Goal: Information Seeking & Learning: Learn about a topic

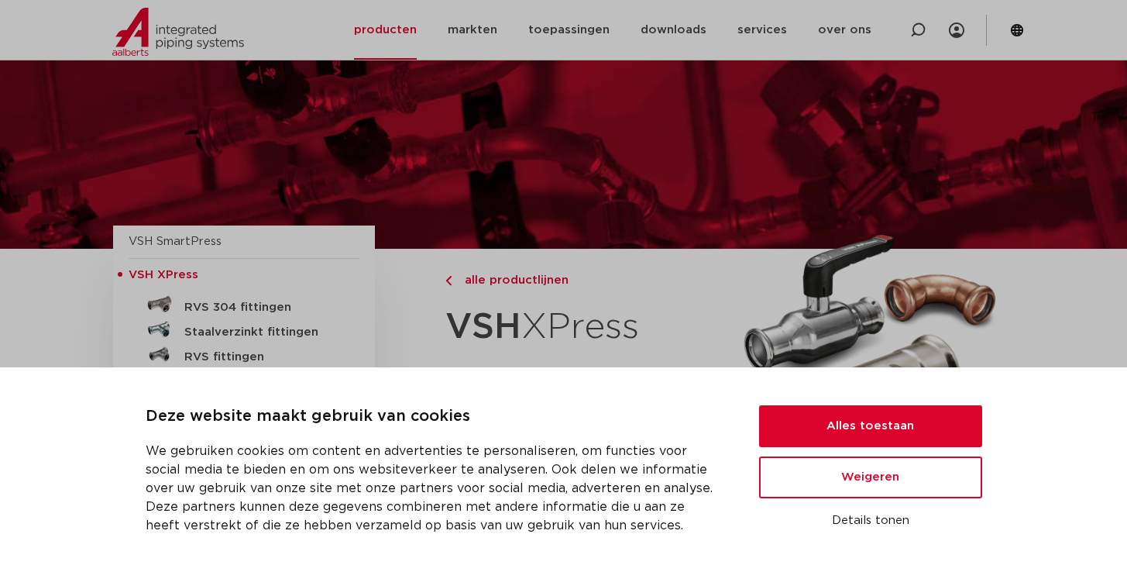
scroll to position [180, 0]
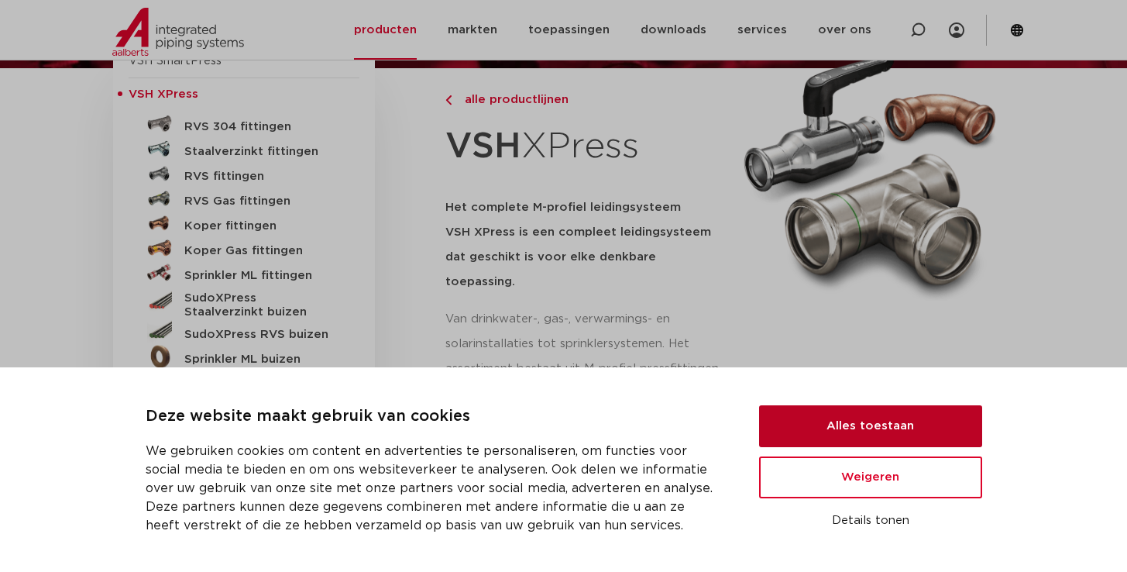
click at [861, 431] on button "Alles toestaan" at bounding box center [870, 426] width 223 height 42
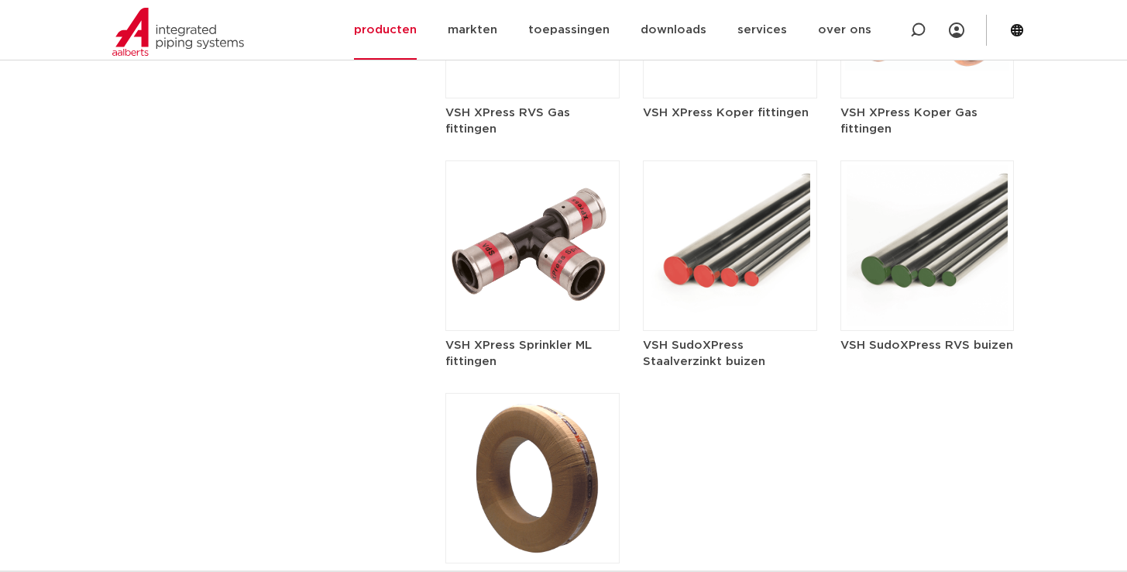
scroll to position [2283, 0]
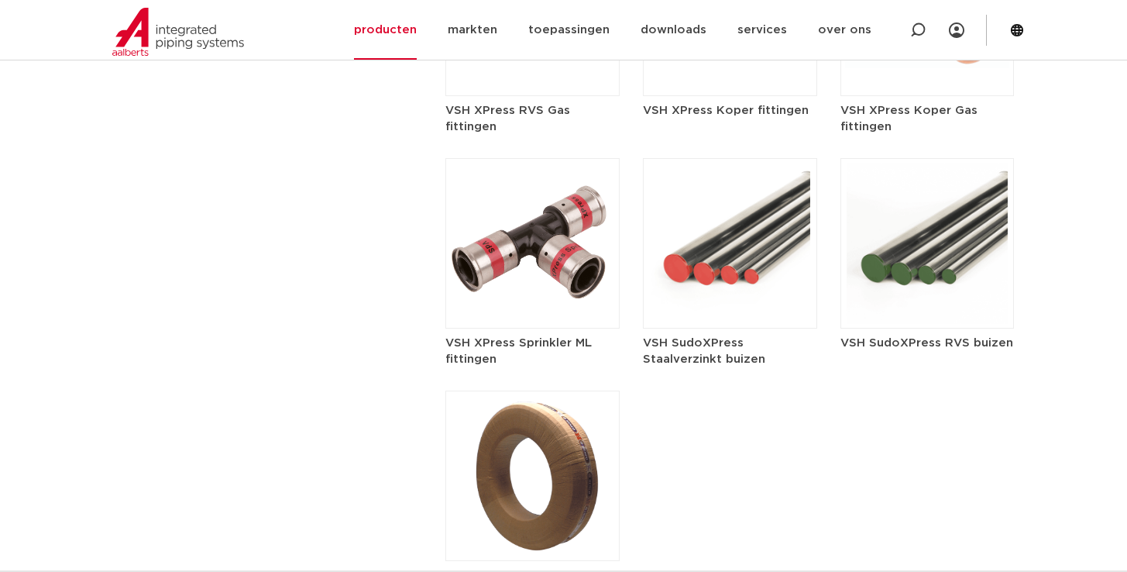
click at [737, 211] on img at bounding box center [730, 243] width 174 height 170
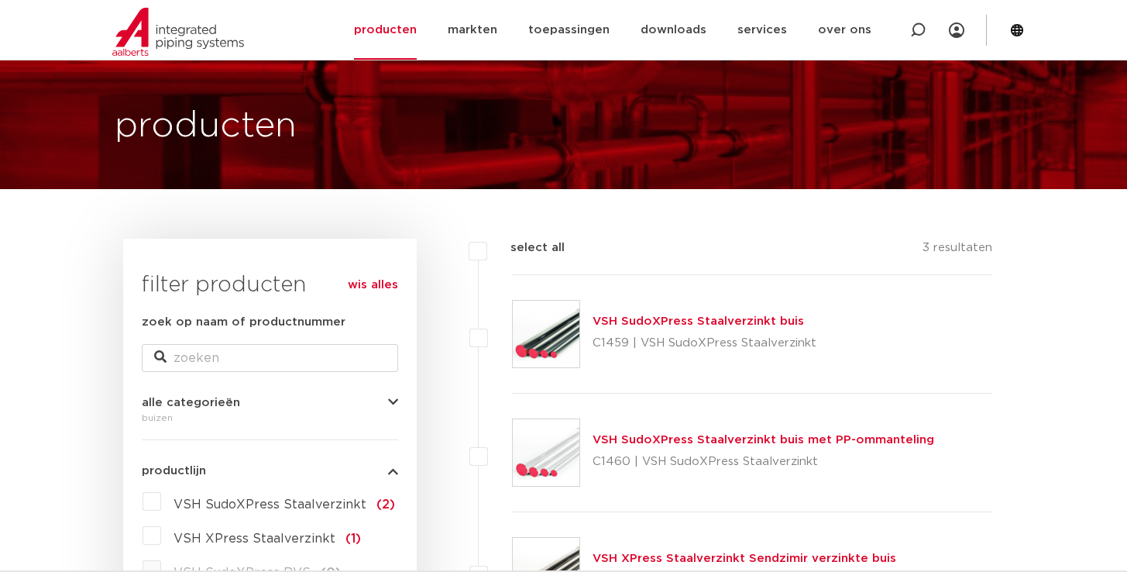
scroll to position [58, 0]
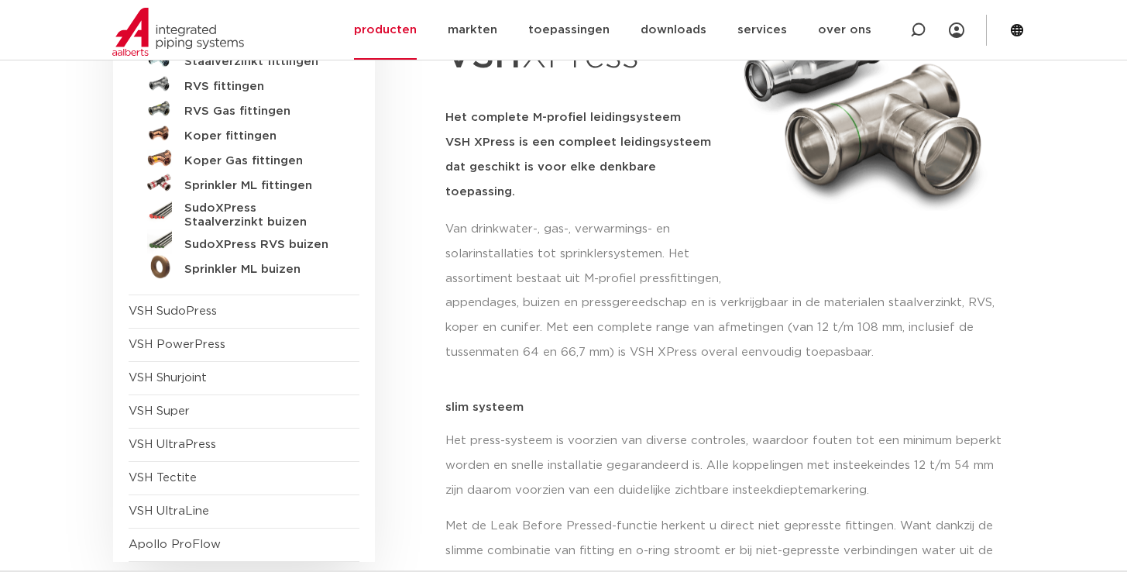
scroll to position [265, 0]
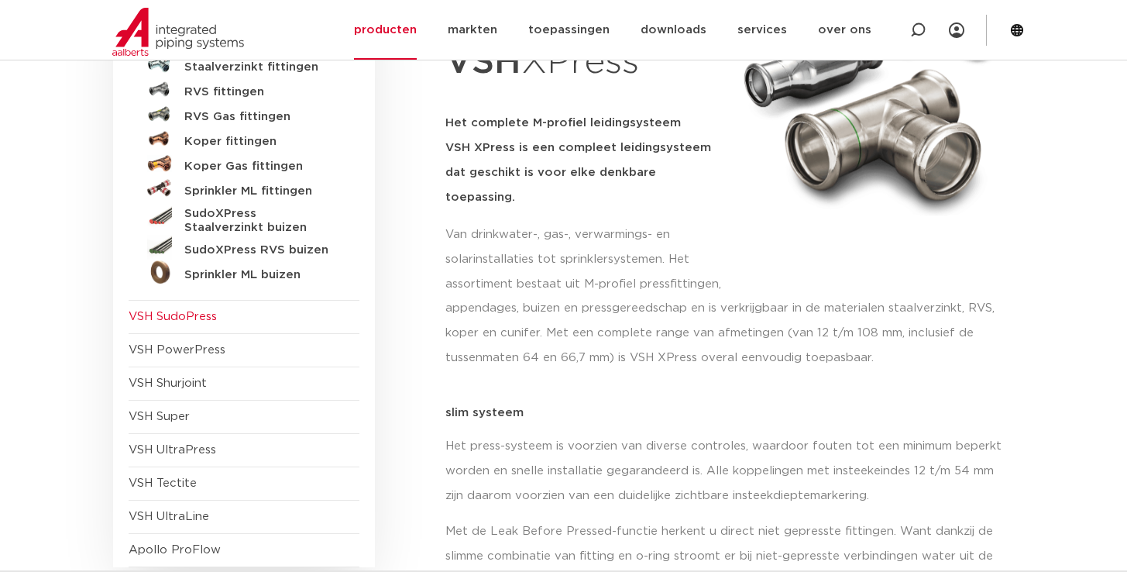
click at [217, 321] on span "VSH SudoPress" at bounding box center [244, 317] width 231 height 33
click at [215, 321] on span "VSH SudoPress" at bounding box center [173, 317] width 88 height 12
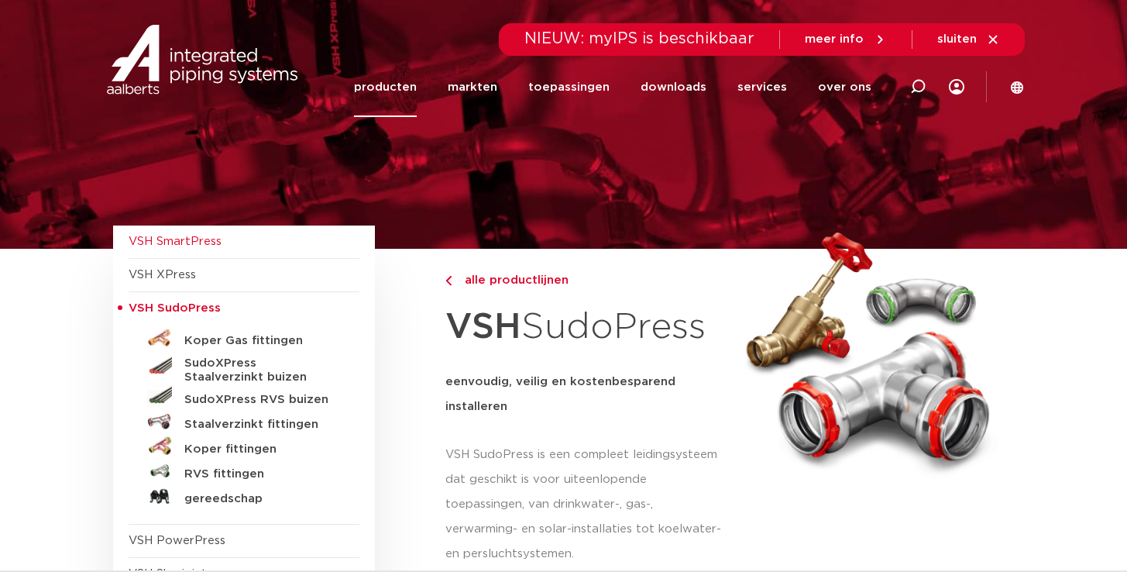
click at [198, 237] on span "VSH SmartPress" at bounding box center [175, 241] width 93 height 12
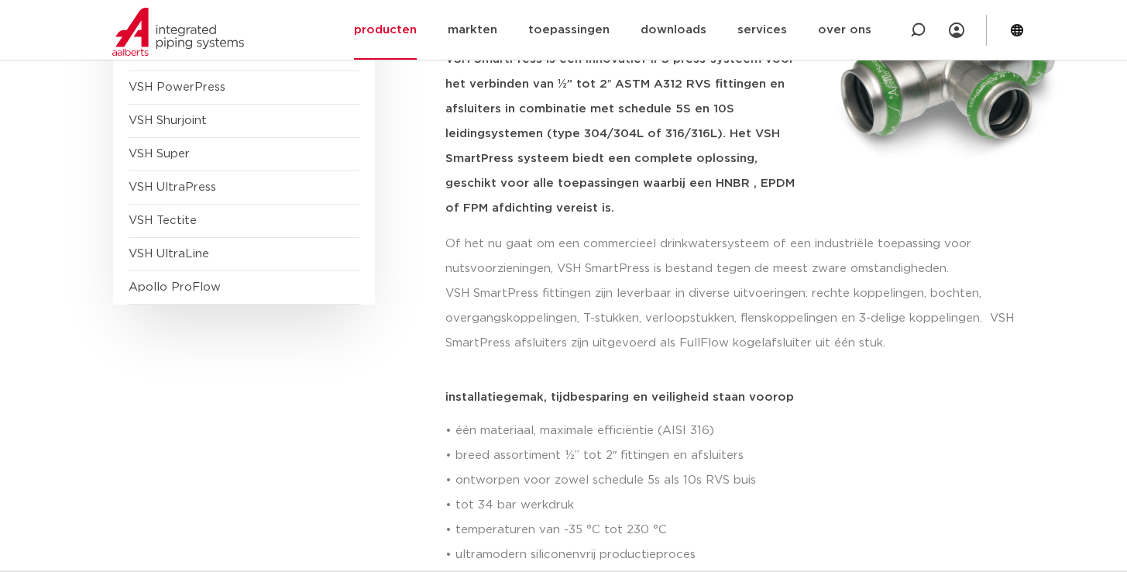
scroll to position [761, 0]
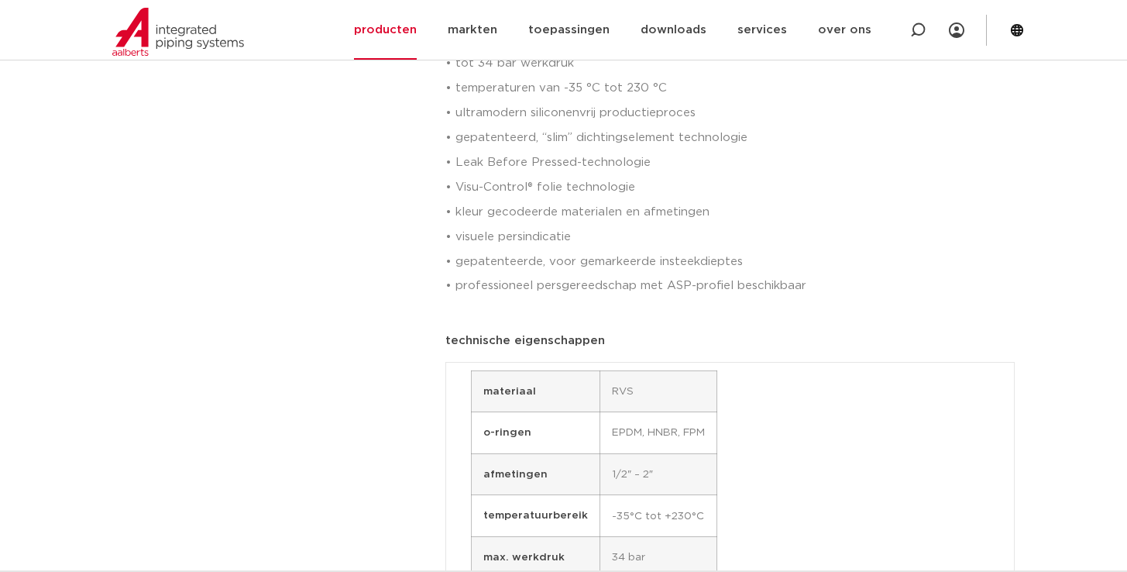
click at [673, 287] on p "• één materiaal, maximale efficiëntie (AISI 316) • breed assortiment ½” tot 2″ …" at bounding box center [729, 137] width 569 height 321
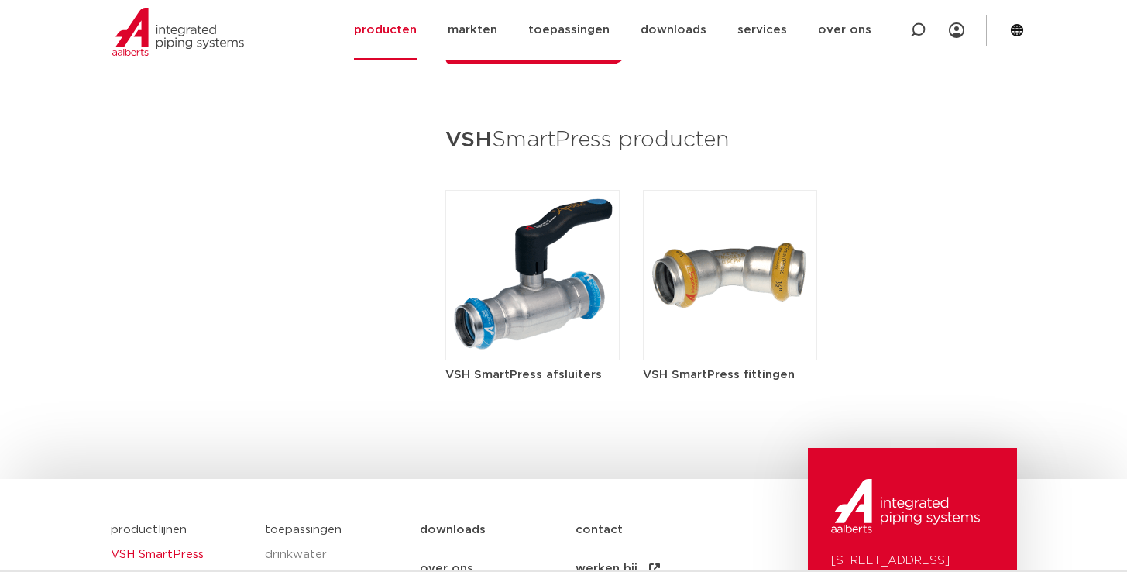
scroll to position [1568, 0]
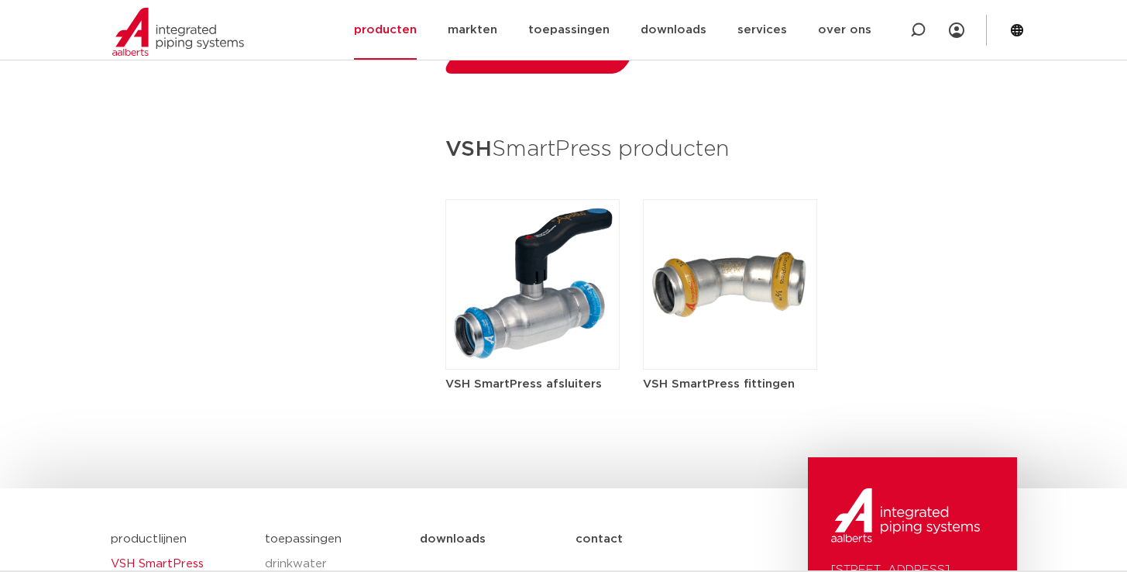
click at [696, 267] on img at bounding box center [730, 284] width 174 height 170
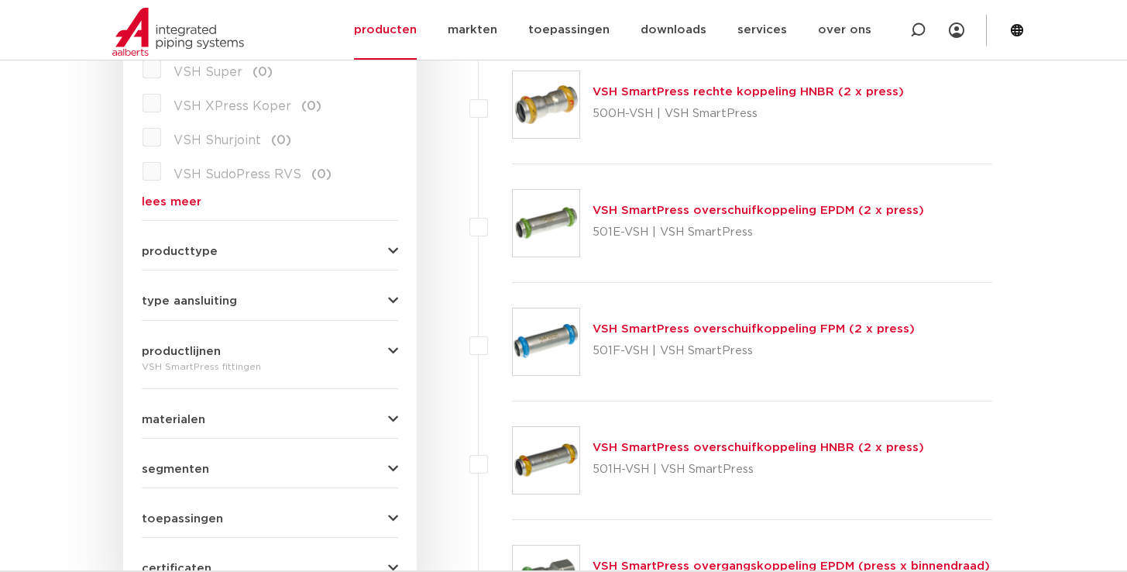
scroll to position [448, 0]
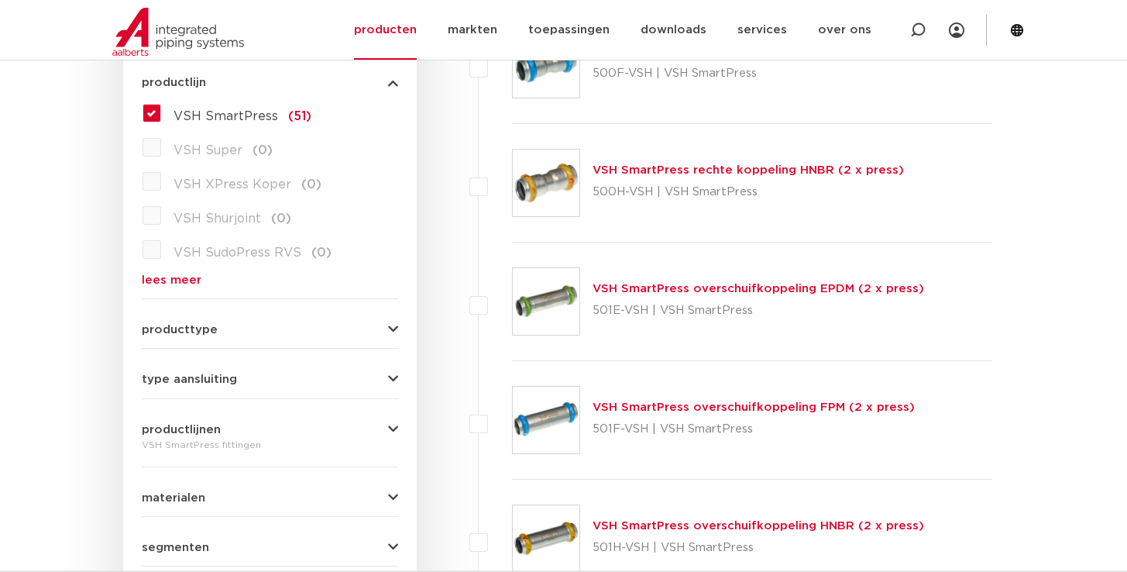
click at [674, 170] on link "VSH SmartPress rechte koppeling HNBR (2 x press)" at bounding box center [748, 170] width 311 height 12
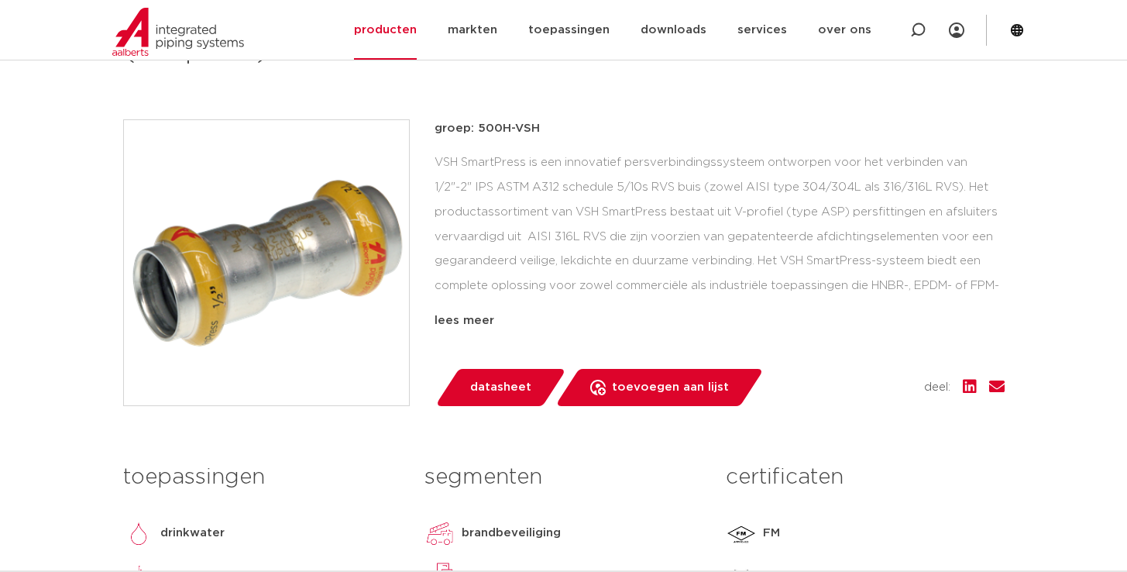
scroll to position [312, 0]
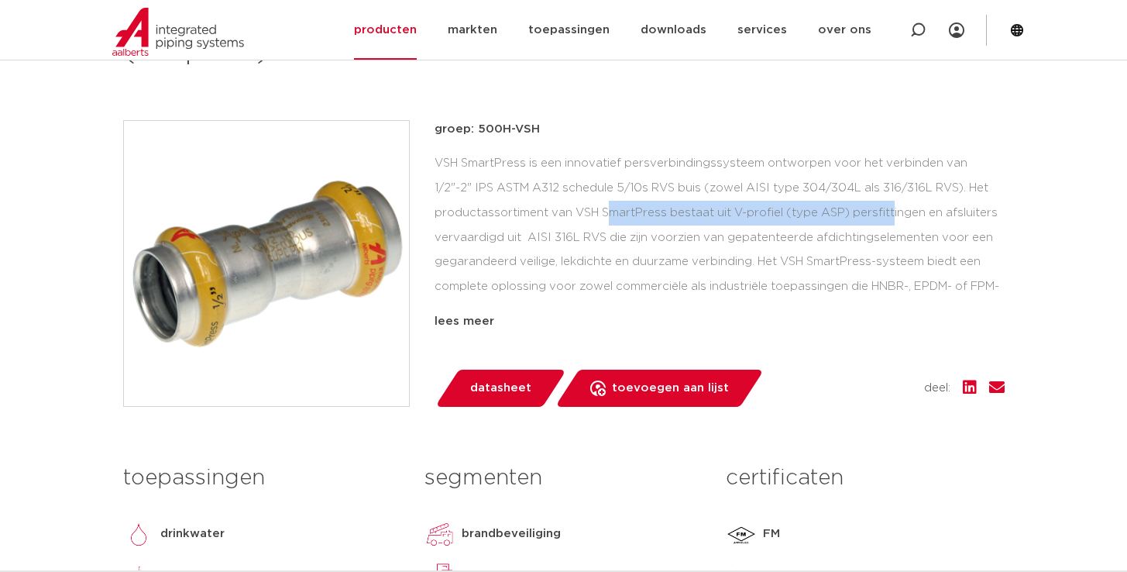
drag, startPoint x: 481, startPoint y: 207, endPoint x: 769, endPoint y: 218, distance: 288.4
click at [774, 218] on div "VSH SmartPress is een innovatief persverbindingssysteem ontworpen voor het verb…" at bounding box center [720, 228] width 570 height 155
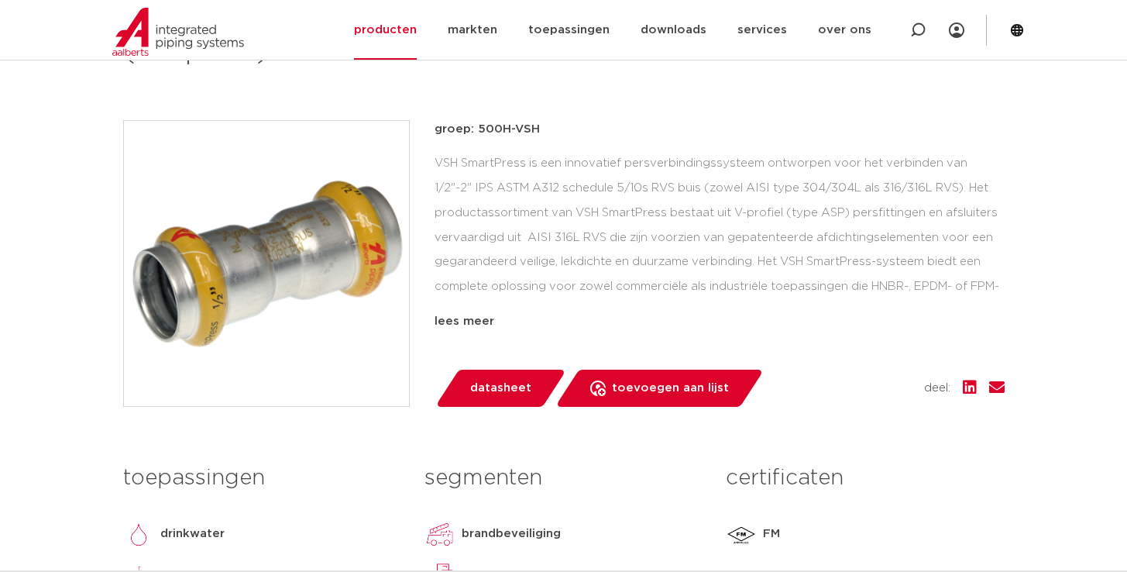
click at [710, 226] on div "VSH SmartPress is een innovatief persverbindingssysteem ontworpen voor het verb…" at bounding box center [720, 228] width 570 height 155
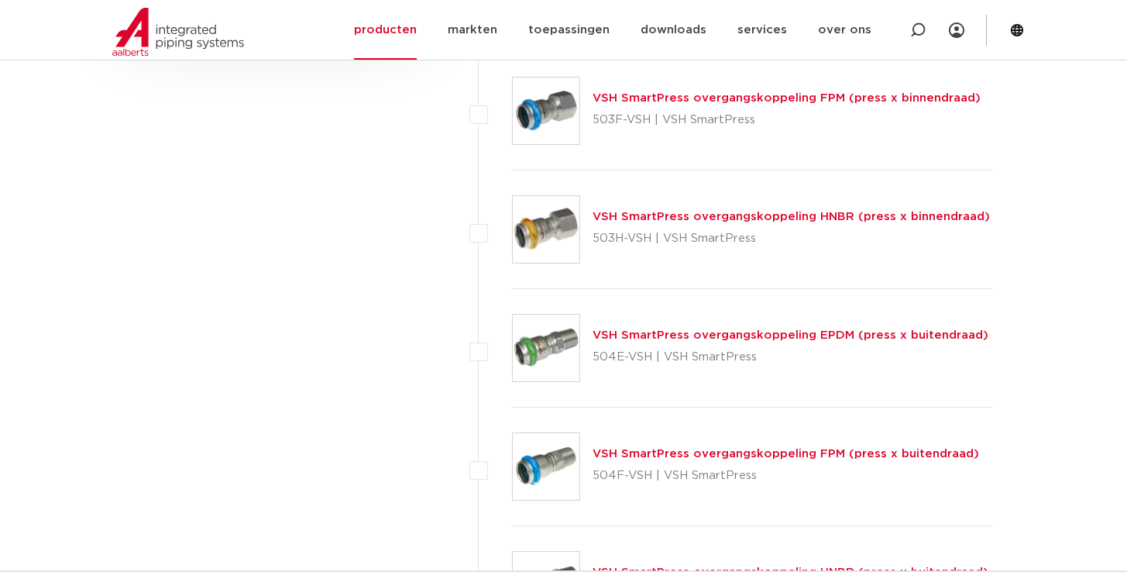
scroll to position [1301, 0]
